Goal: Find specific page/section: Find specific page/section

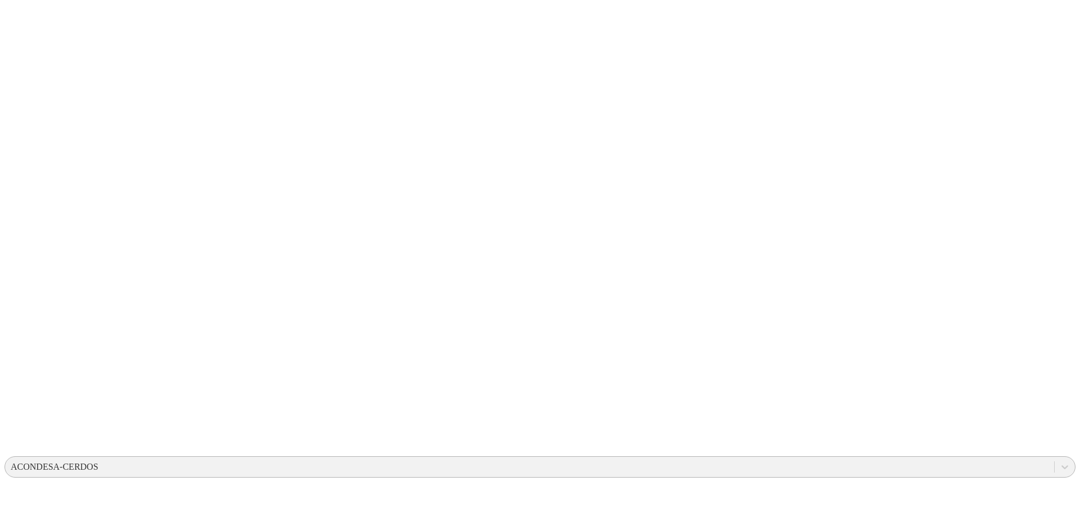
click at [98, 462] on div "ACONDESA-CERDOS" at bounding box center [55, 467] width 88 height 10
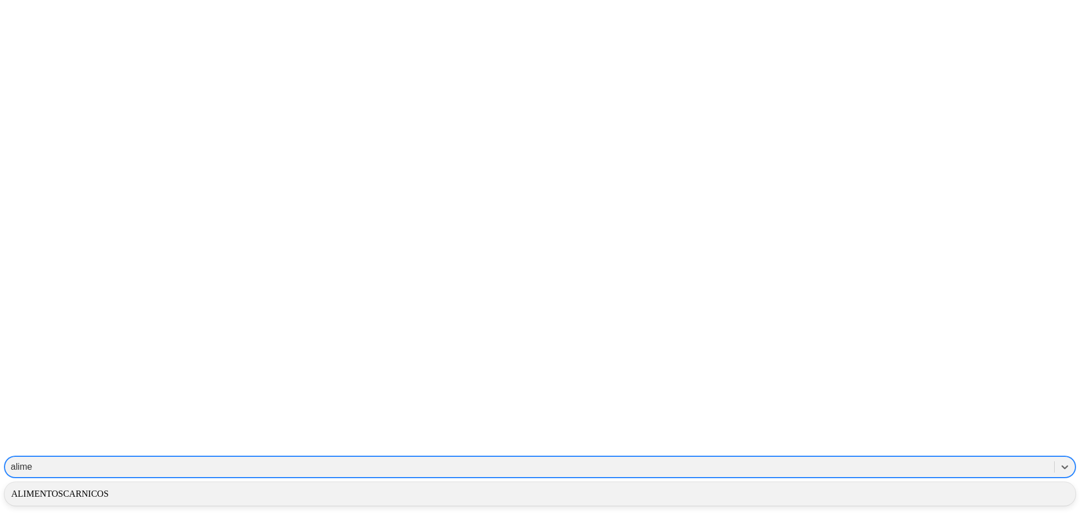
type input "alimen"
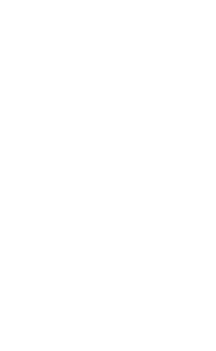
click at [16, 27] on icon at bounding box center [21, 229] width 35 height 450
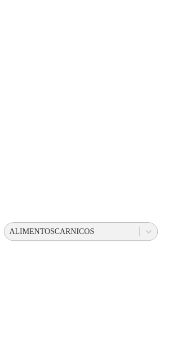
scroll to position [188, 0]
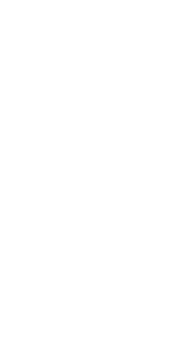
click at [16, 16] on icon at bounding box center [21, 229] width 35 height 450
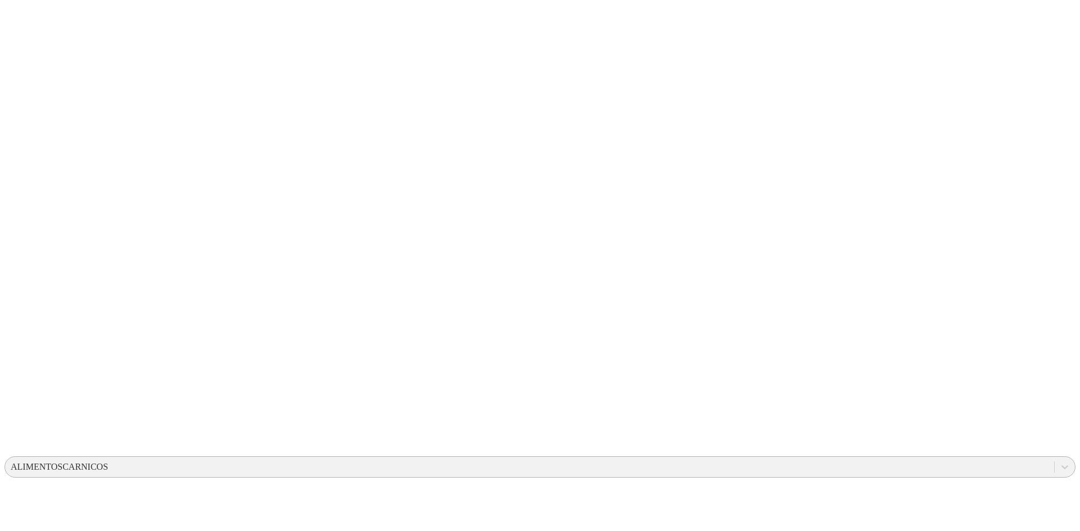
drag, startPoint x: 272, startPoint y: 33, endPoint x: 247, endPoint y: 26, distance: 26.2
click at [30, 24] on icon at bounding box center [21, 229] width 35 height 450
